Goal: Find specific page/section: Find specific page/section

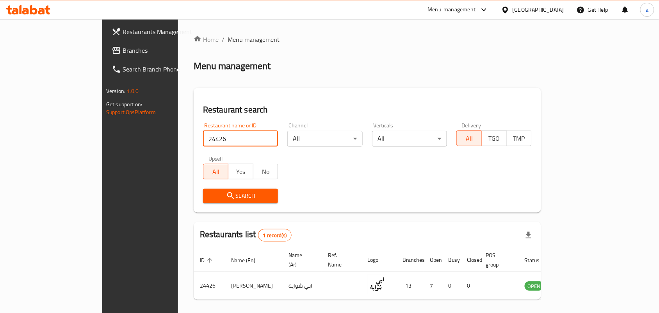
scroll to position [20, 0]
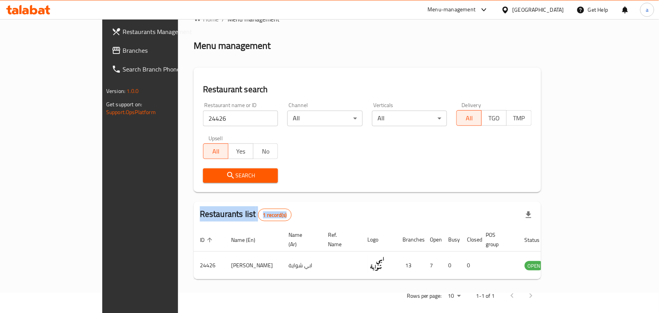
drag, startPoint x: 657, startPoint y: 211, endPoint x: 652, endPoint y: 176, distance: 35.0
click at [556, 176] on div "Home / Menu management Menu management Restaurant search Restaurant name or ID …" at bounding box center [367, 160] width 378 height 322
click at [541, 198] on div "Home / Menu management Menu management Restaurant search Restaurant name or ID …" at bounding box center [367, 159] width 347 height 291
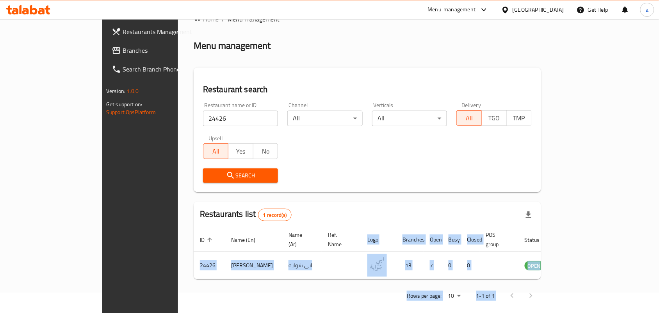
drag, startPoint x: 574, startPoint y: 193, endPoint x: 651, endPoint y: 289, distance: 122.7
click at [556, 289] on div "Home / Menu management Menu management Restaurant search Restaurant name or ID …" at bounding box center [367, 160] width 378 height 322
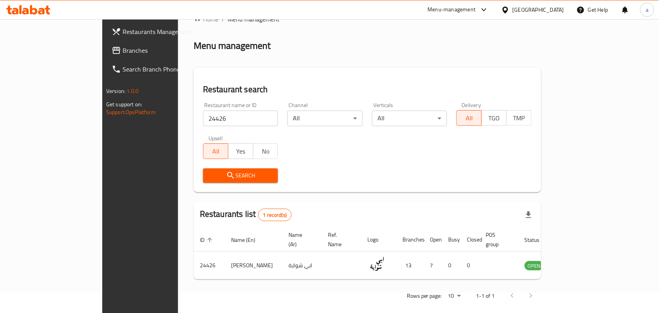
click at [541, 203] on div "Restaurants list 1 record(s)" at bounding box center [367, 214] width 347 height 27
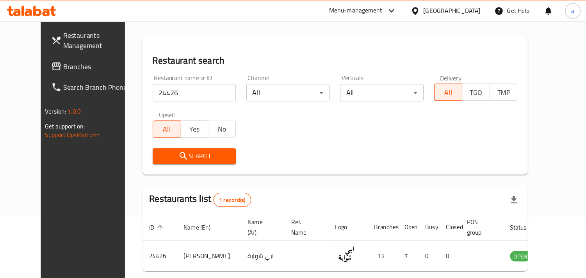
scroll to position [55, 0]
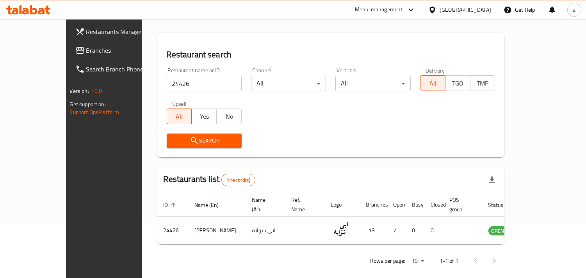
click at [86, 53] on span "Branches" at bounding box center [121, 50] width 71 height 9
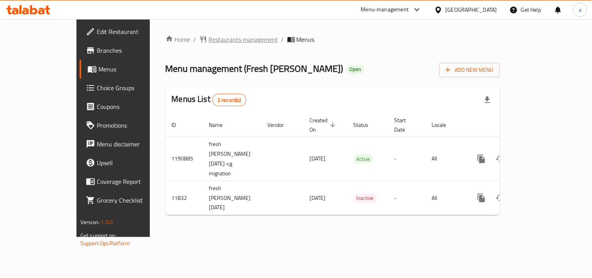
click at [209, 42] on span "Restaurants management" at bounding box center [243, 39] width 69 height 9
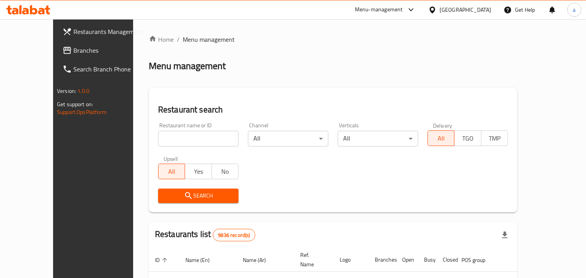
click at [158, 139] on input "search" at bounding box center [198, 139] width 80 height 16
paste input "7285"
type input "7285"
click button "Search" at bounding box center [198, 195] width 80 height 14
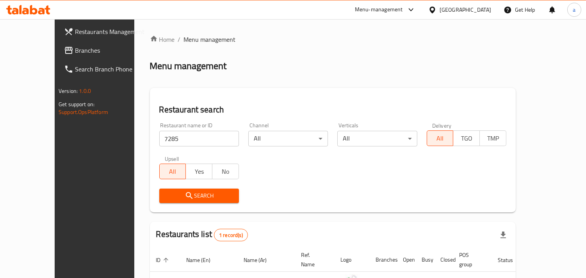
scroll to position [55, 0]
